Goal: Communication & Community: Answer question/provide support

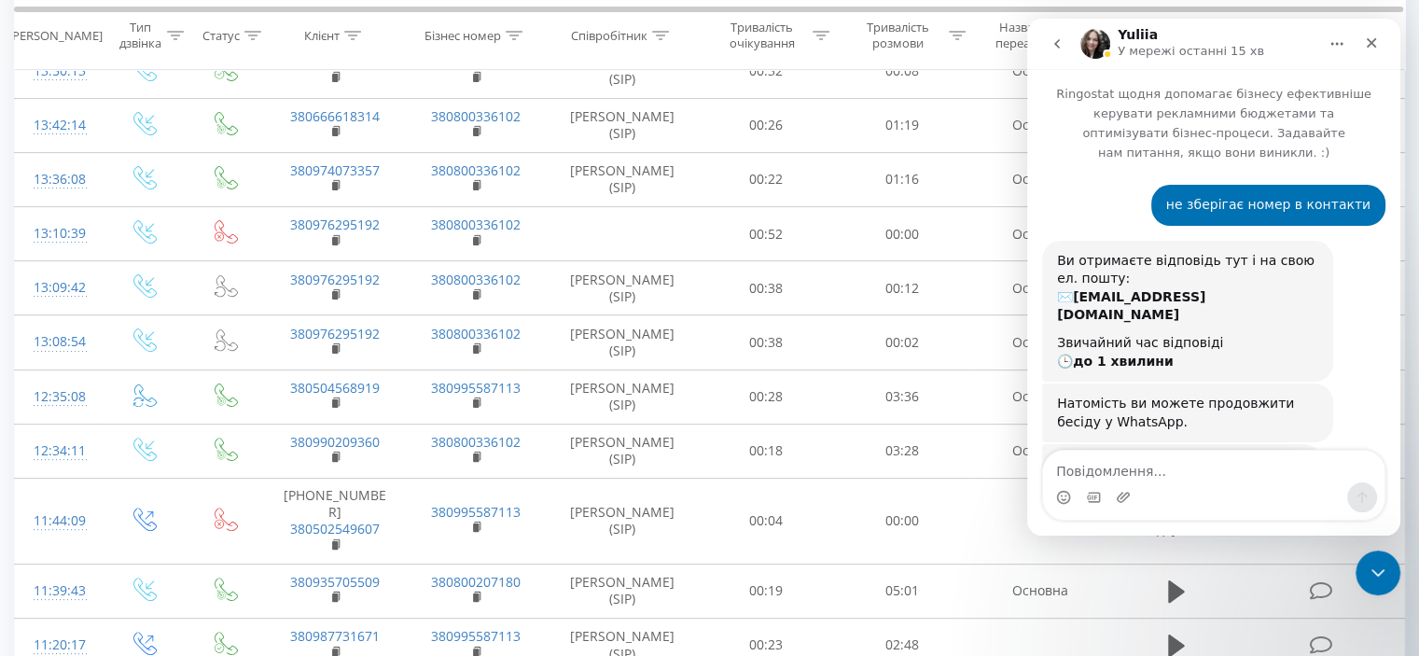
scroll to position [952, 0]
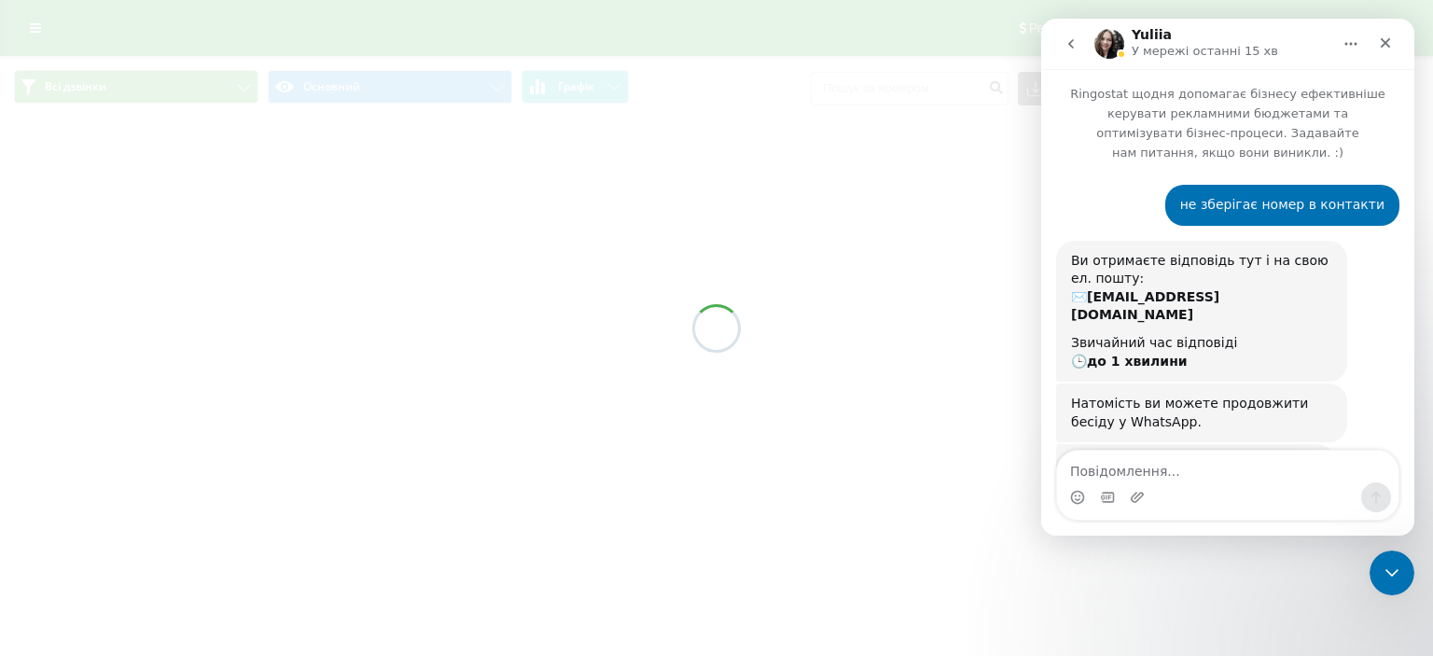
scroll to position [952, 0]
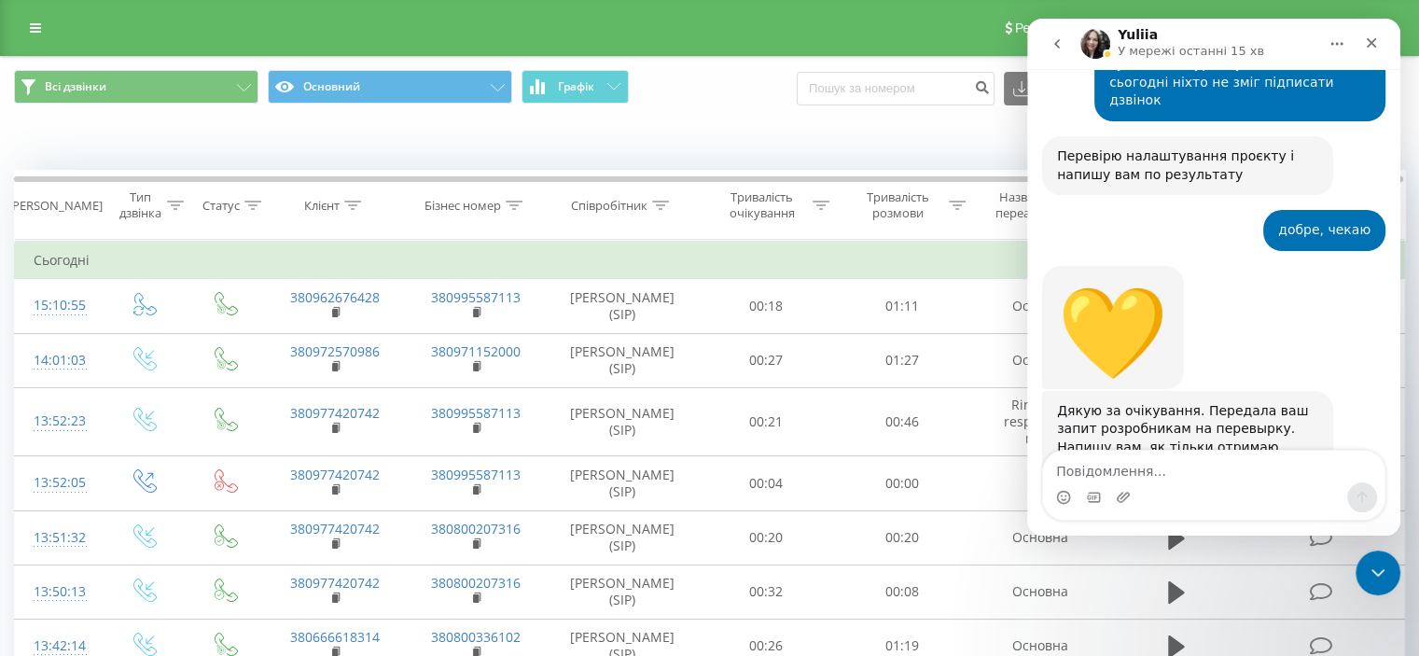
drag, startPoint x: 1307, startPoint y: 361, endPoint x: 1348, endPoint y: 324, distance: 55.5
click at [1348, 324] on div "💛 Yuliia • 1 год. тому" at bounding box center [1213, 328] width 343 height 125
click at [1290, 402] on div "Дякую за очікування. Передала ваш запит розробникам на перевырку. Напишу вам, я…" at bounding box center [1187, 438] width 261 height 73
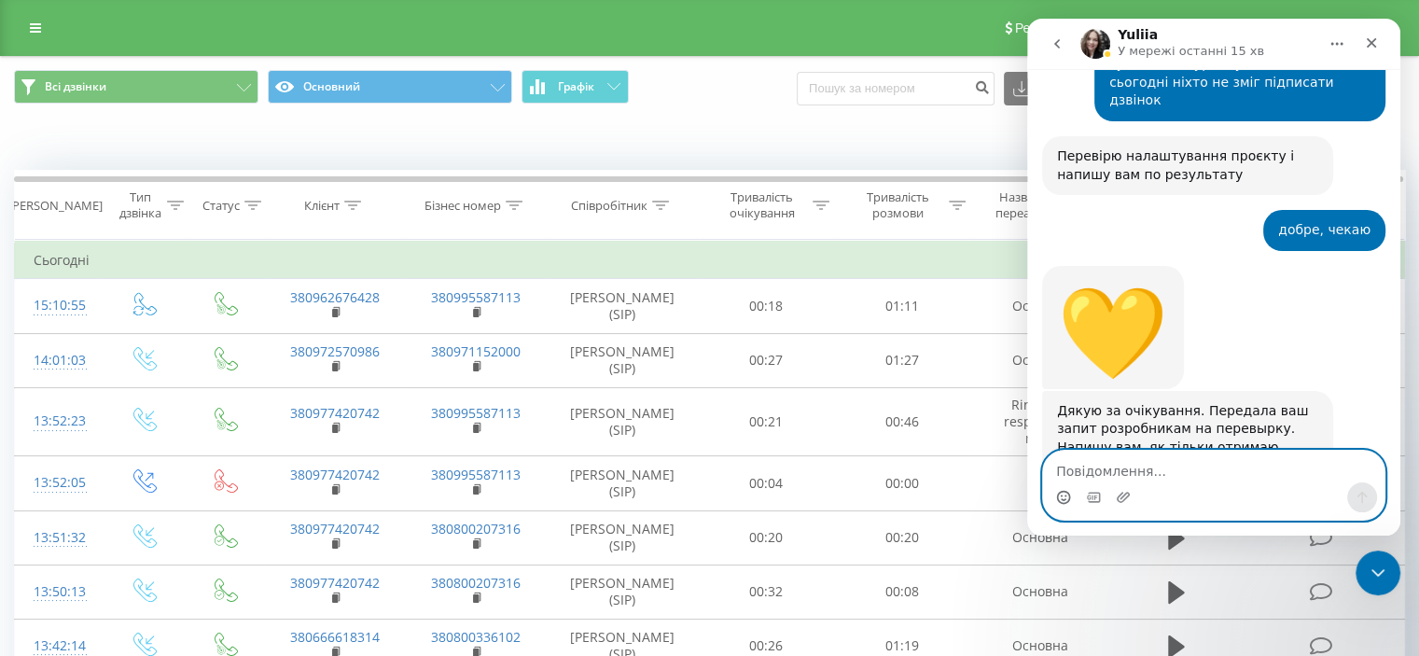
click at [1065, 495] on icon "Вибір емодзі" at bounding box center [1063, 497] width 15 height 15
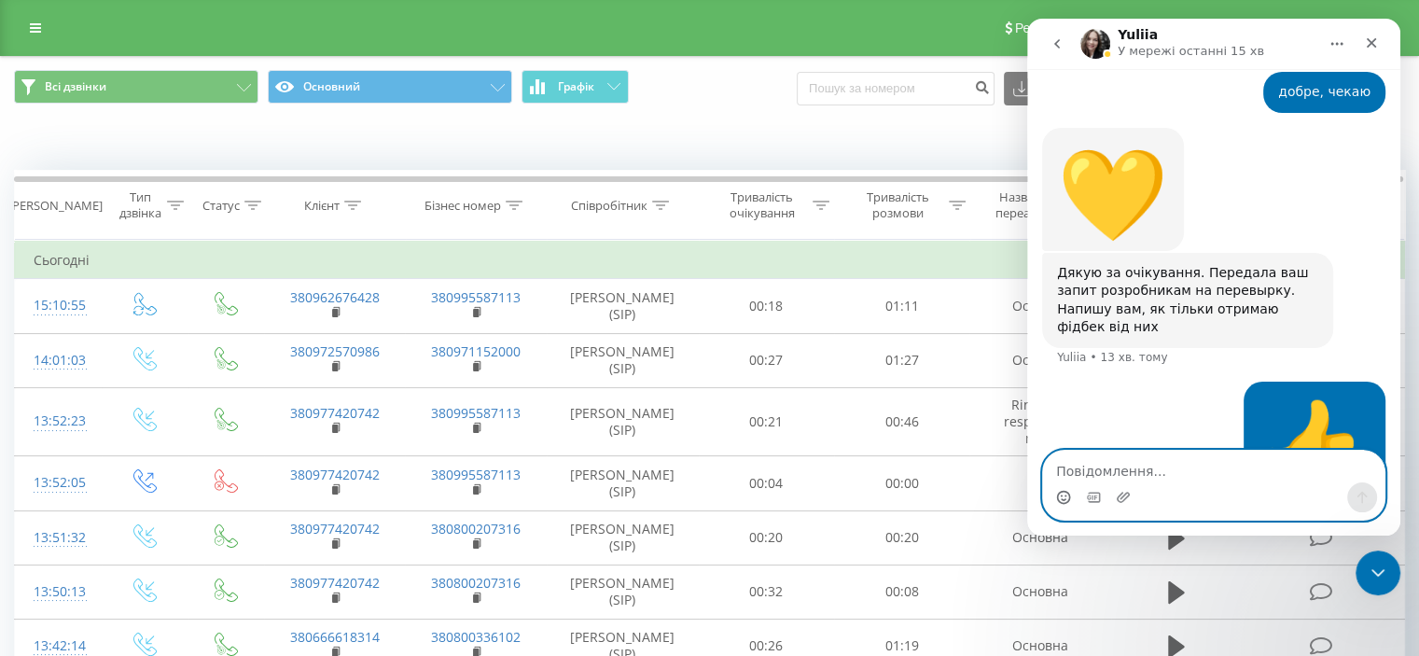
scroll to position [1161, 0]
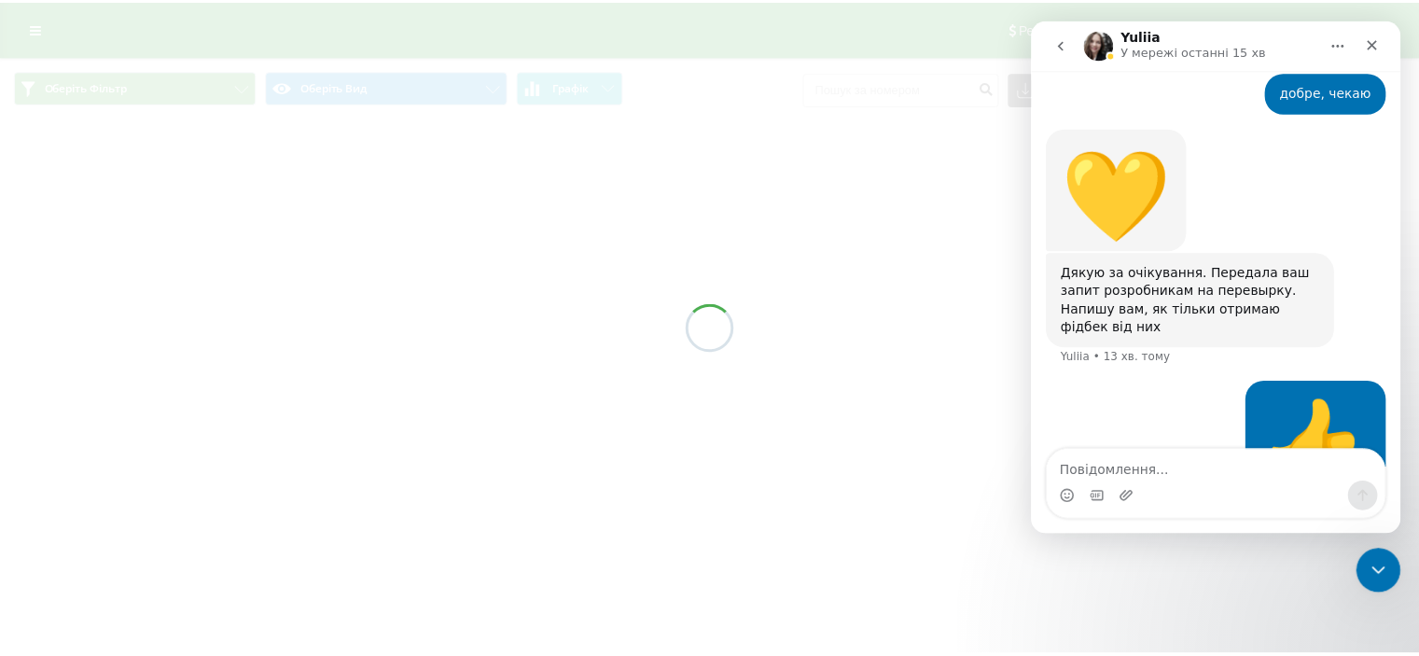
scroll to position [1161, 0]
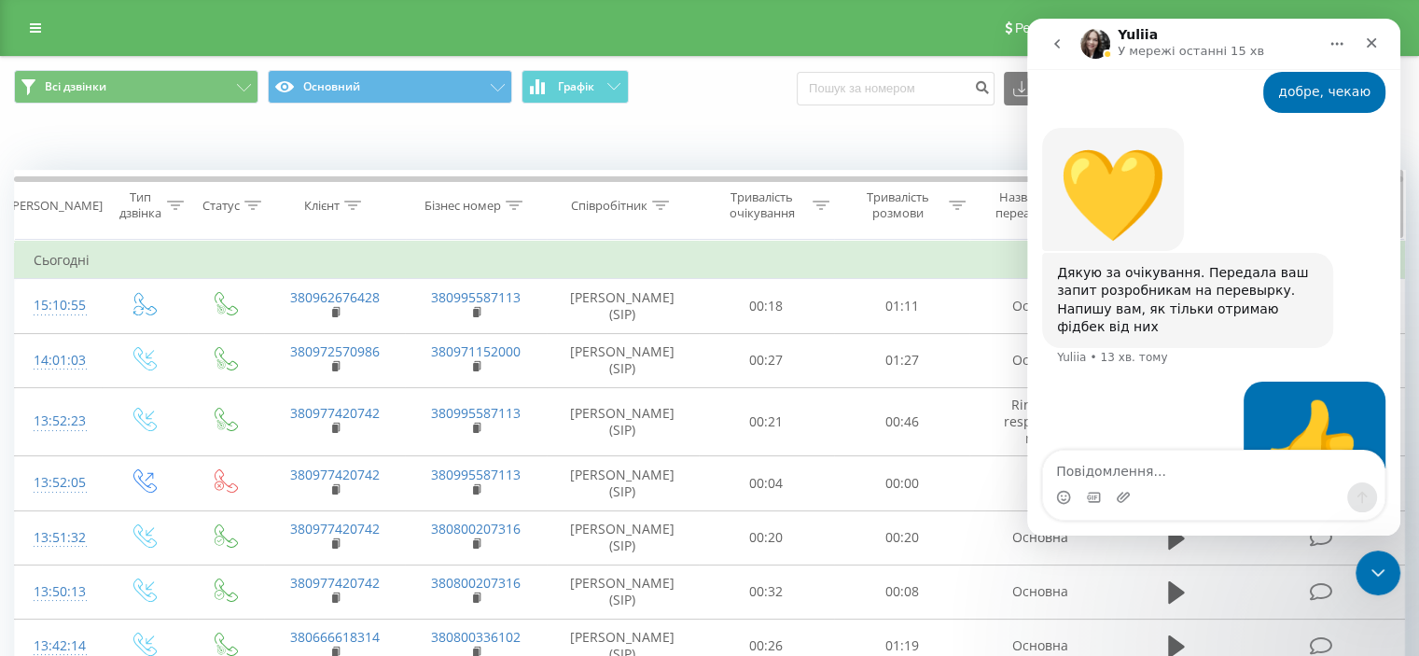
scroll to position [1161, 0]
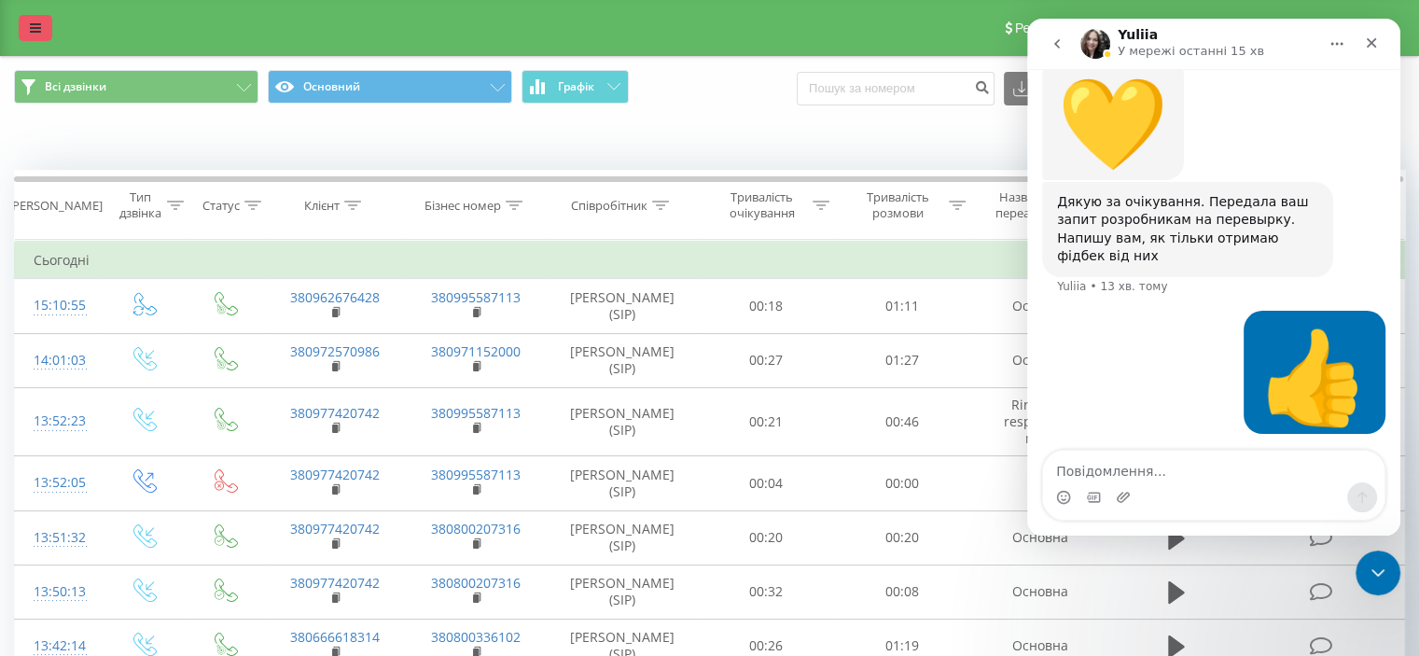
click at [34, 30] on icon at bounding box center [35, 27] width 11 height 13
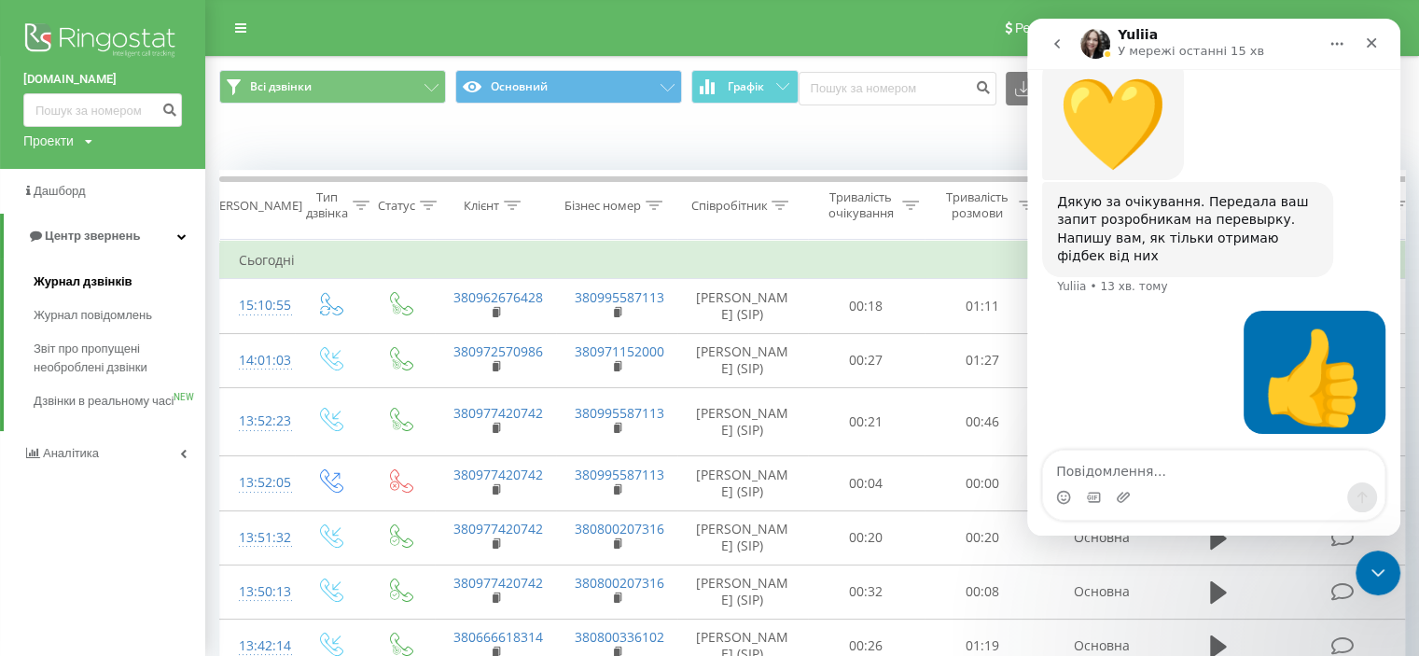
click at [122, 283] on span "Журнал дзвінків" at bounding box center [83, 281] width 99 height 19
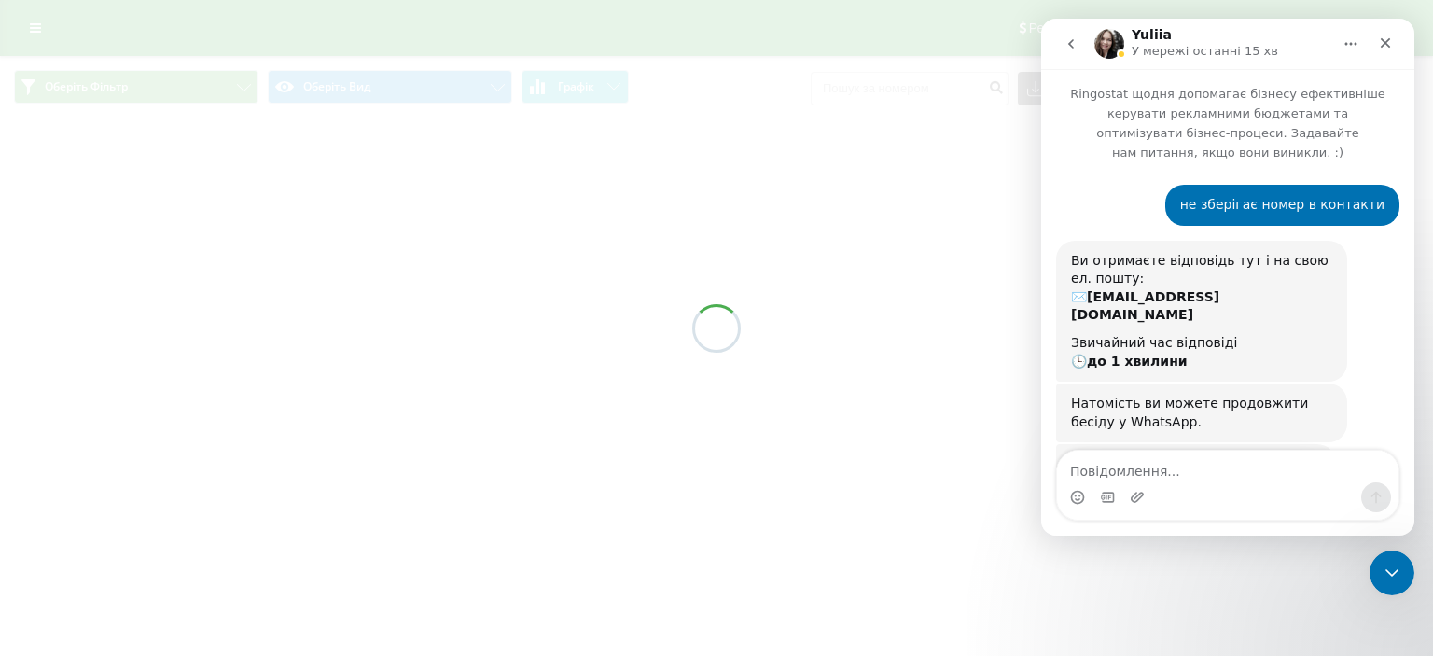
scroll to position [1090, 0]
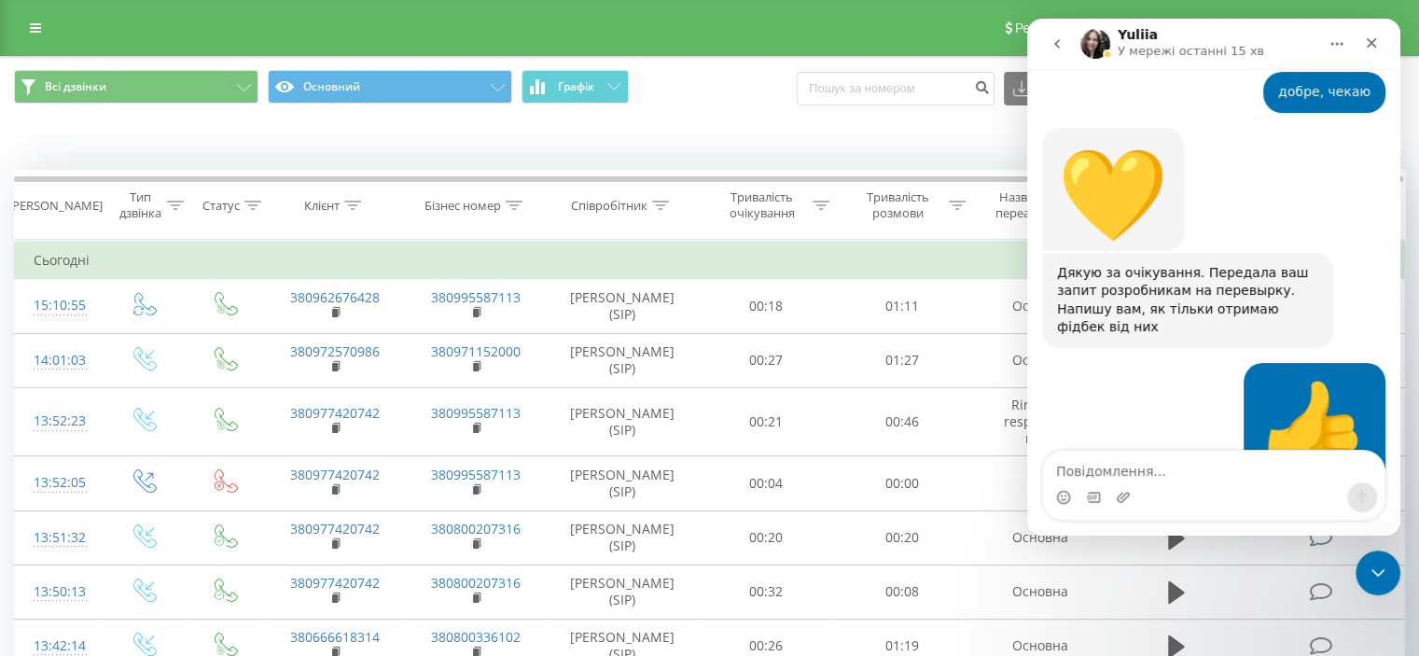
scroll to position [1181, 0]
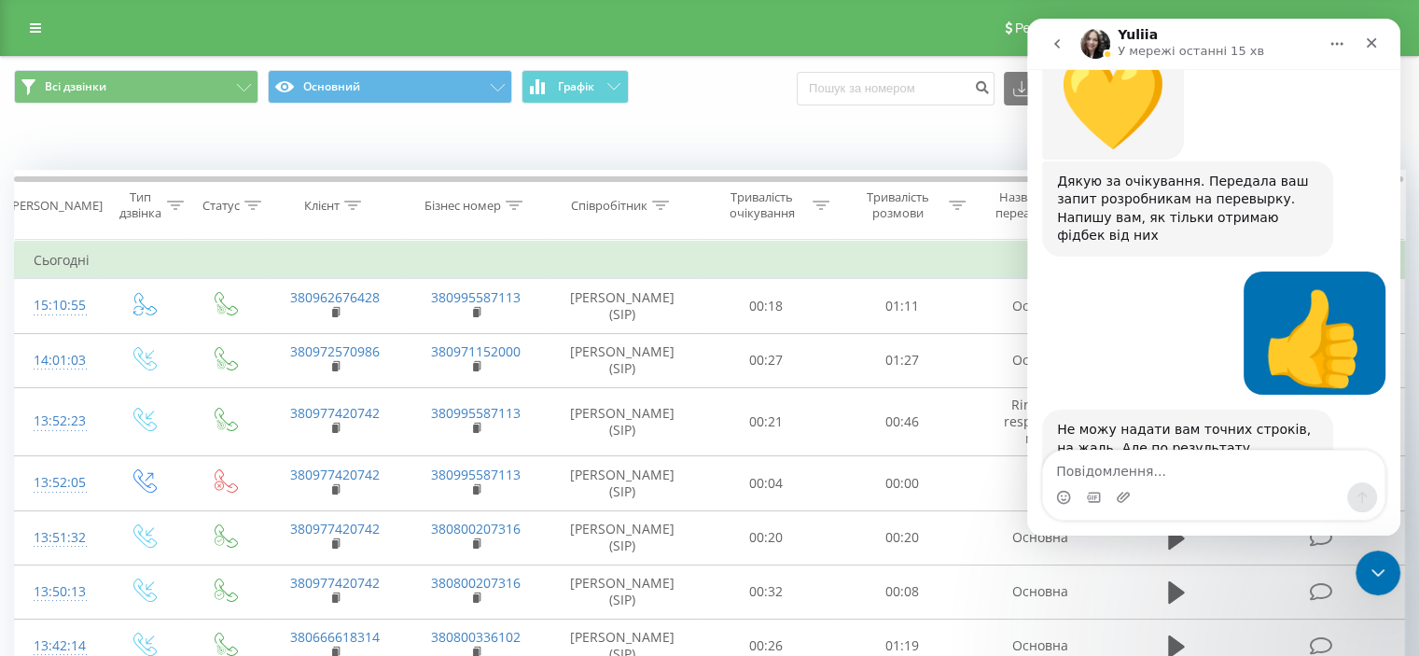
click at [1060, 36] on icon "go back" at bounding box center [1057, 43] width 15 height 15
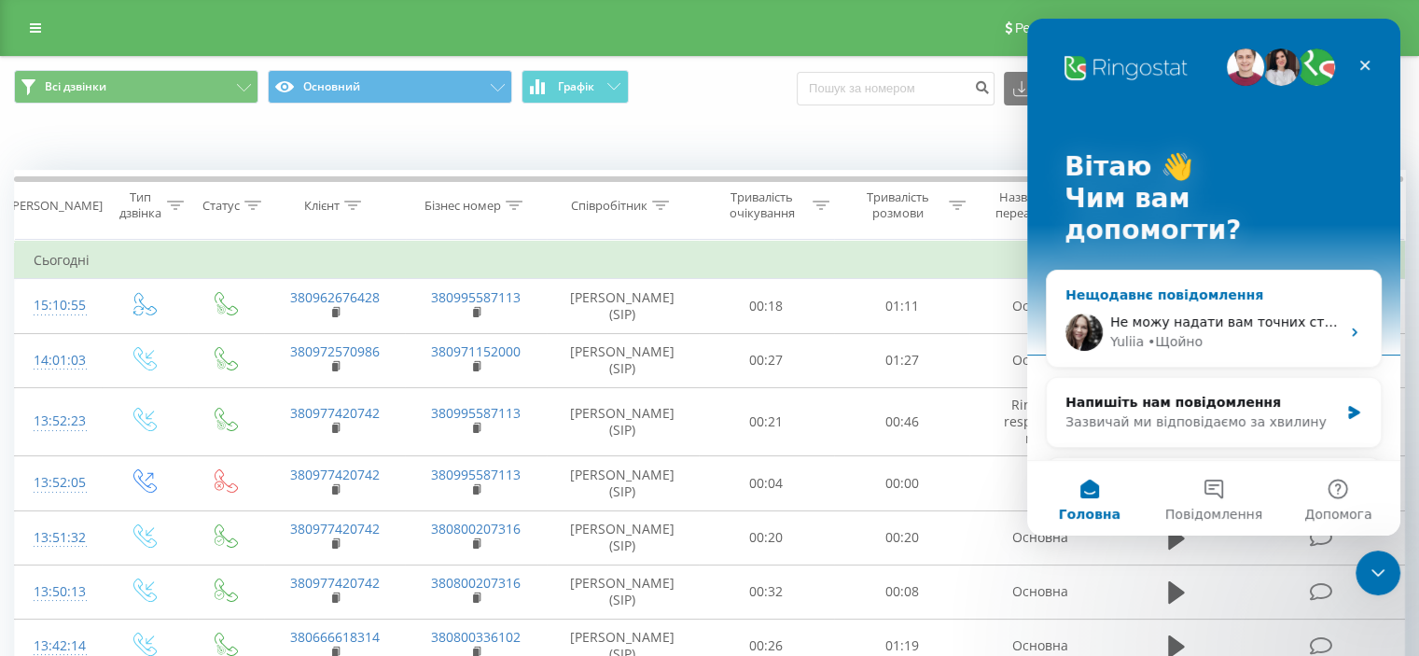
click at [1284, 314] on span "Не можу надати вам точних строків, на жаль. Але по результату перевірки одразу …" at bounding box center [1443, 321] width 667 height 15
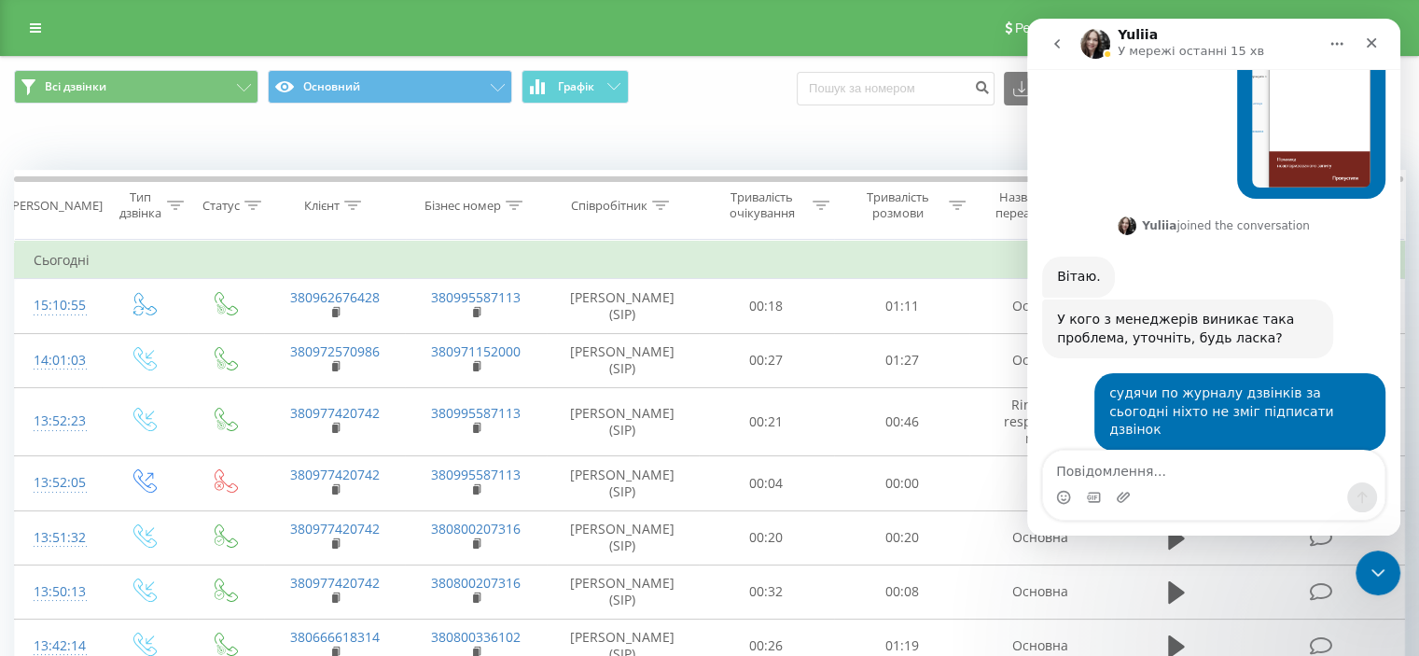
scroll to position [1181, 0]
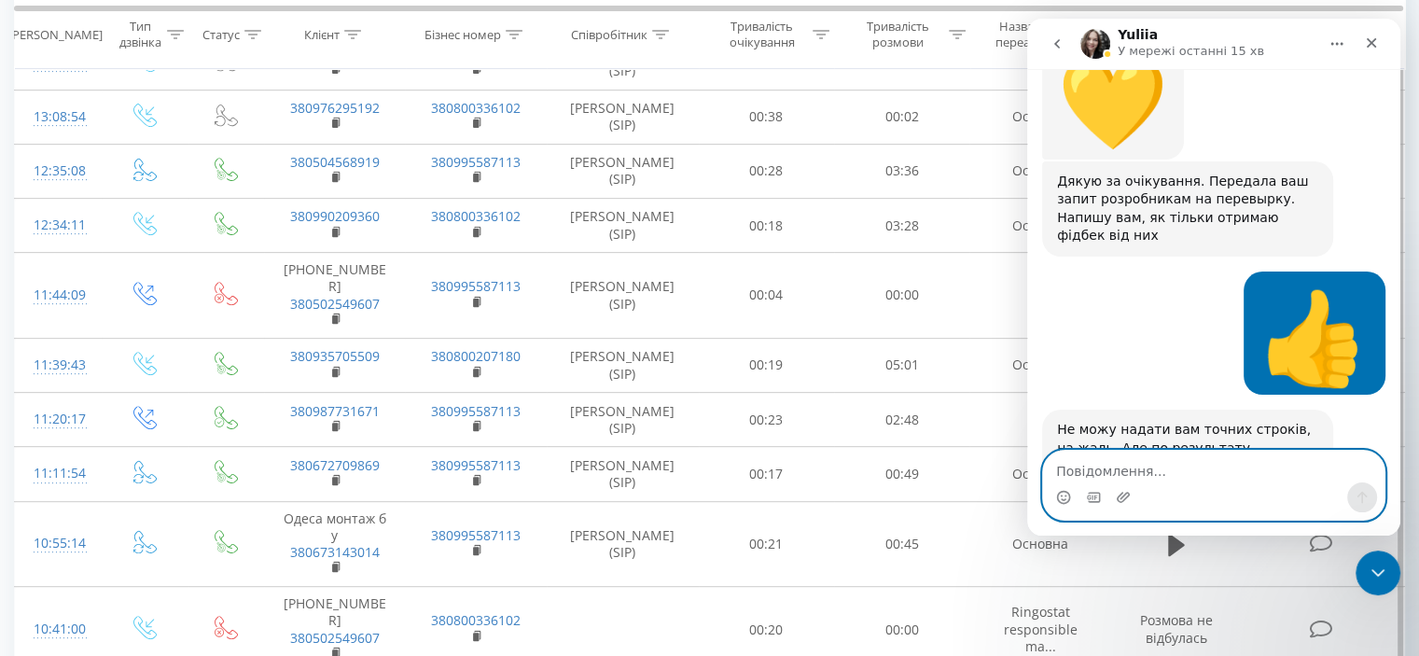
scroll to position [280, 0]
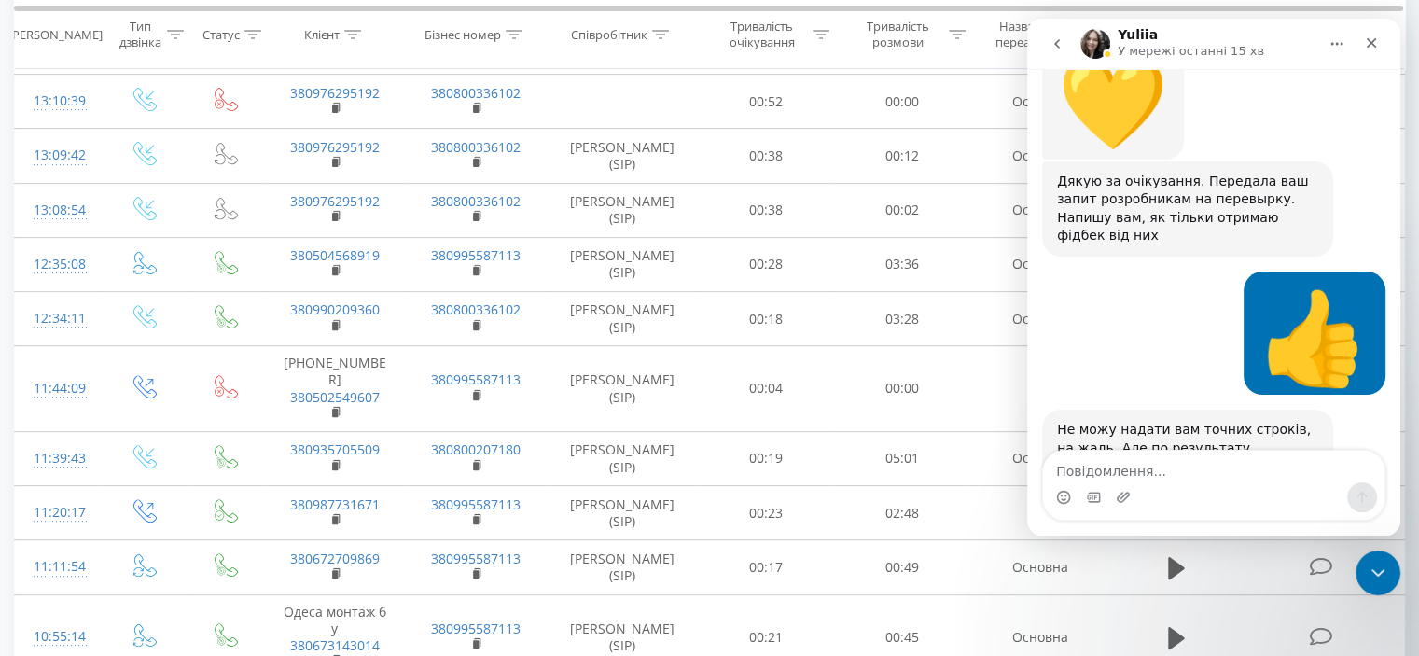
scroll to position [747, 0]
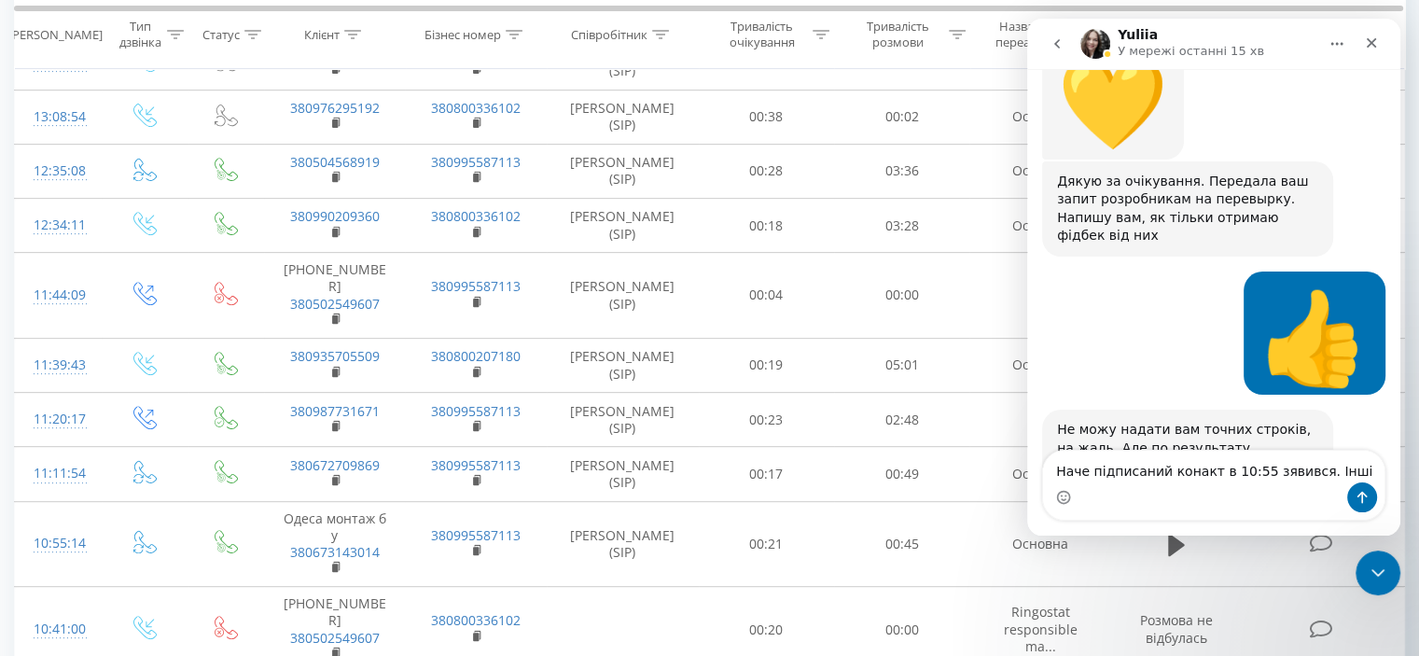
click at [1258, 479] on textarea "Наче підписаний конакт в 10:55 зявився. Інші" at bounding box center [1214, 467] width 342 height 32
click at [1332, 467] on textarea "Наче підписаний конакт в 10:55 з'явився. Інші" at bounding box center [1214, 467] width 342 height 32
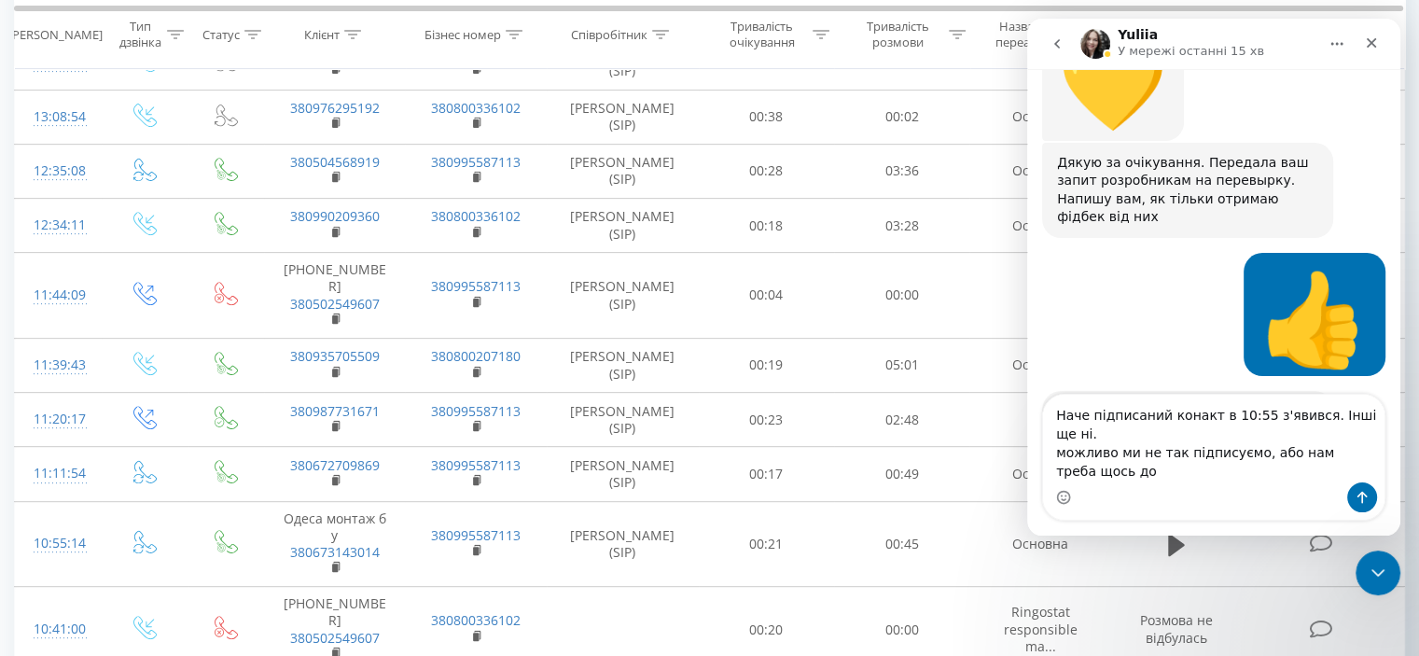
scroll to position [1219, 0]
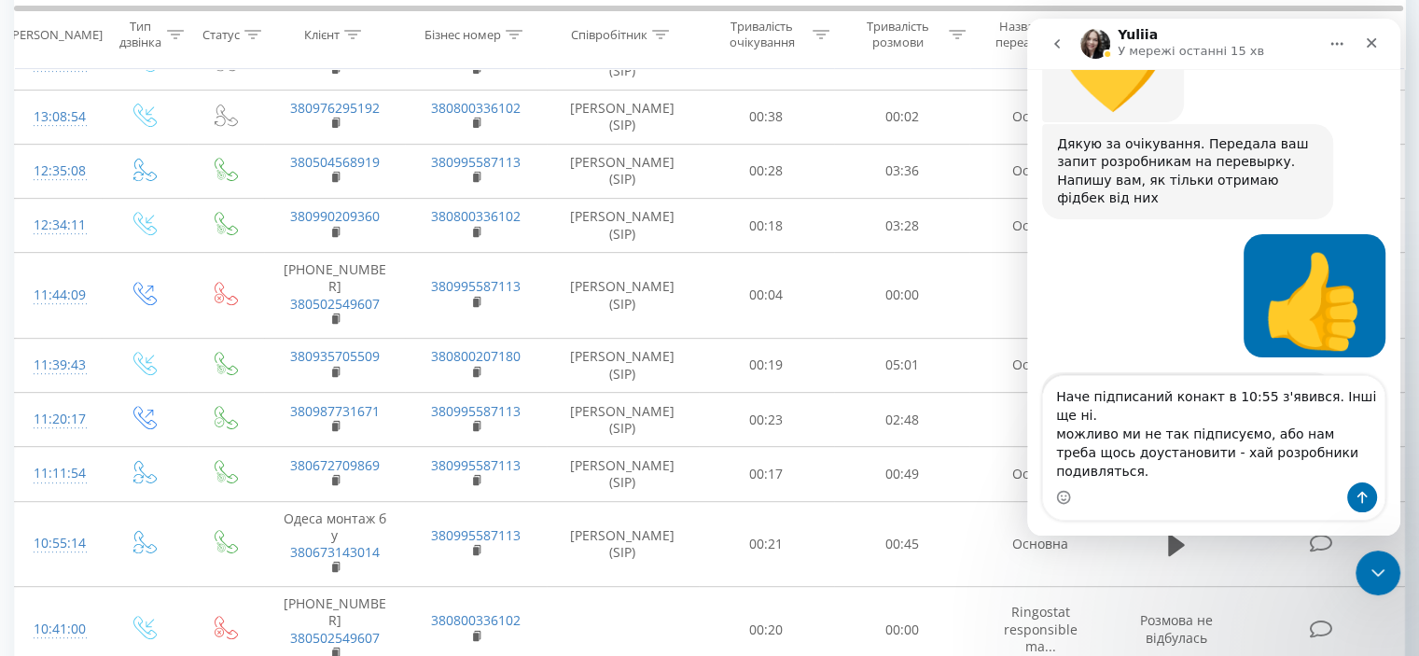
type textarea "Наче підписаний конакт в 10:55 з'явився. Інші ще ні. можливо ми не так підписує…"
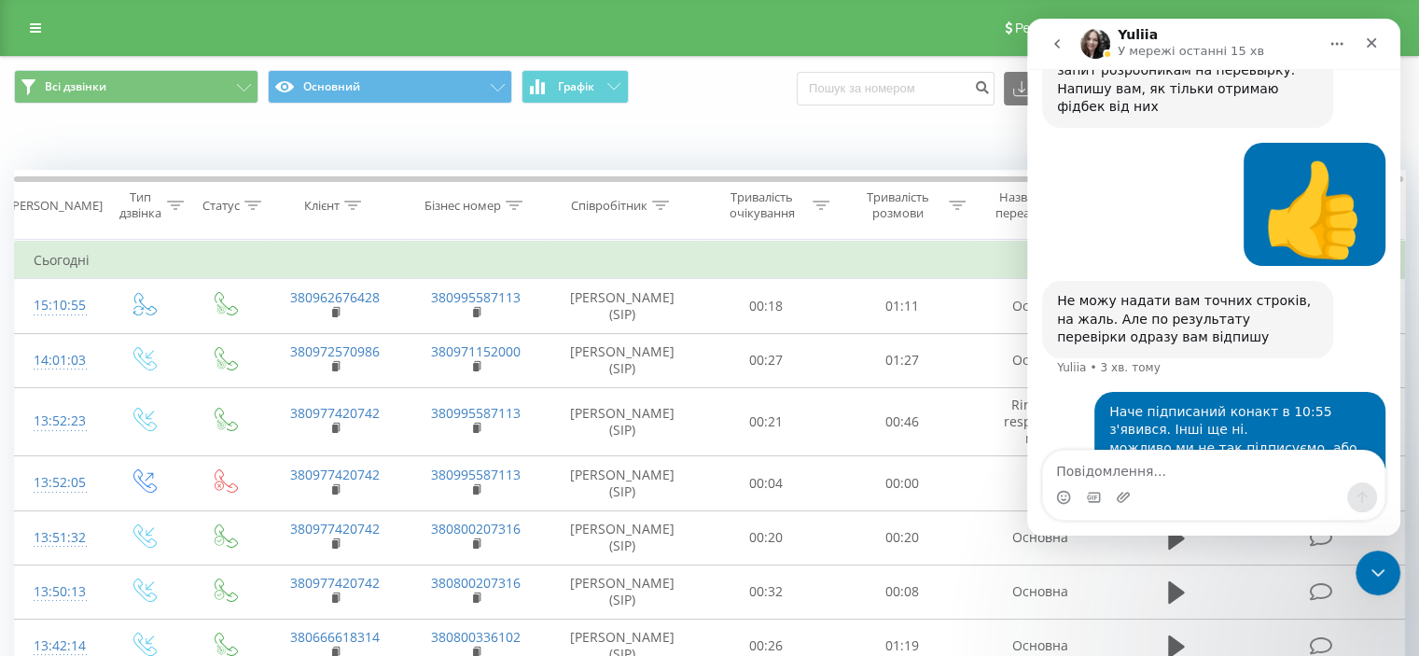
scroll to position [1382, 0]
